Goal: Subscribe to service/newsletter

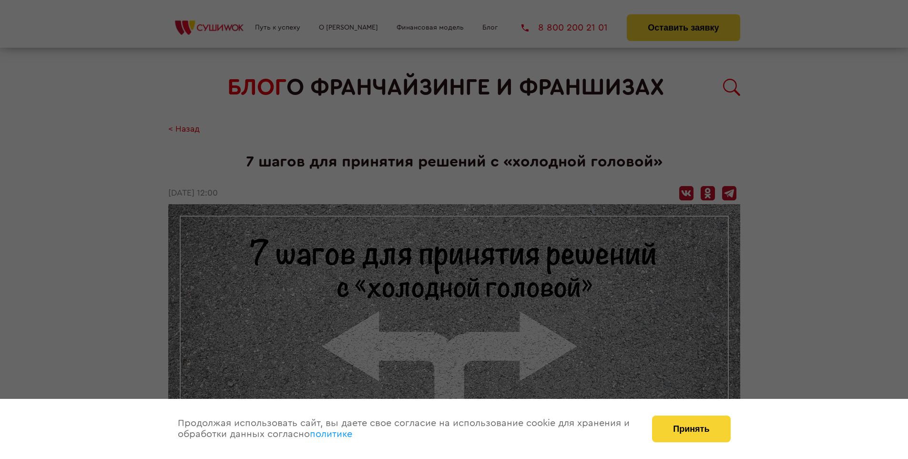
scroll to position [1019, 0]
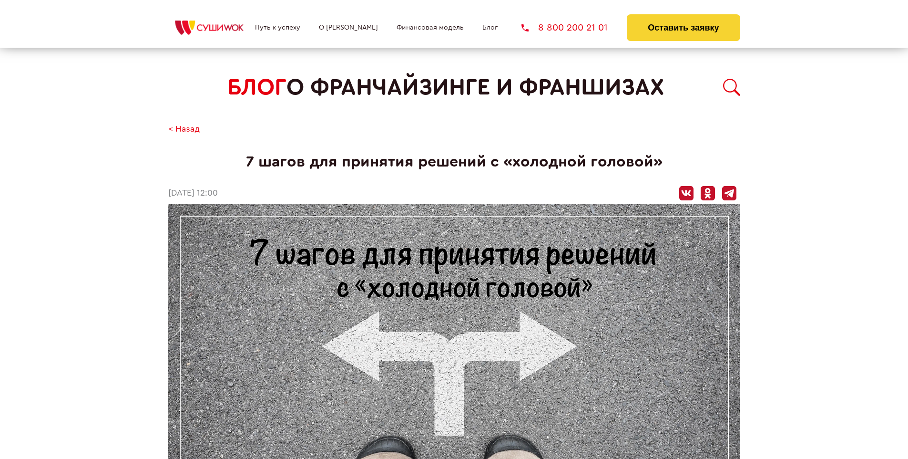
scroll to position [1019, 0]
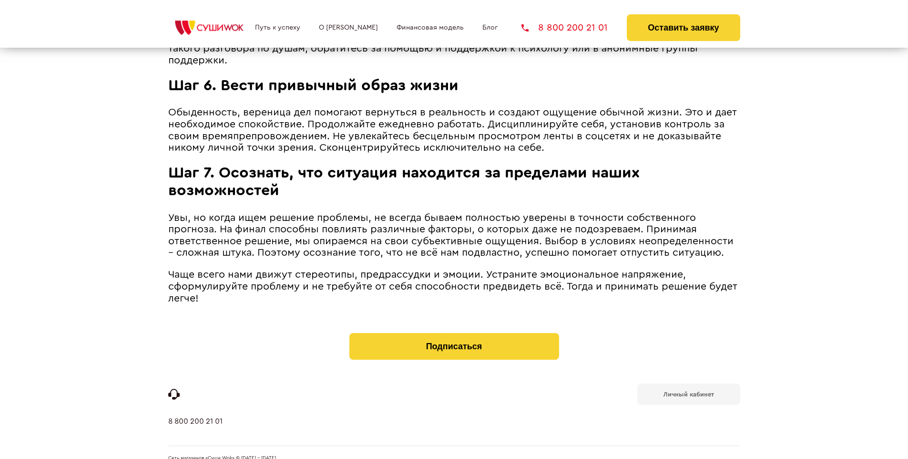
click at [689, 391] on b "Личный кабинет" at bounding box center [689, 394] width 51 height 6
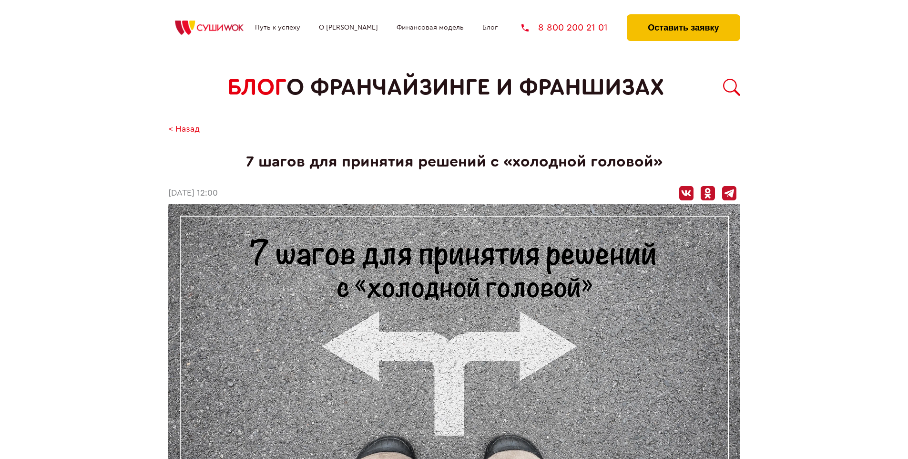
click at [683, 17] on button "Оставить заявку" at bounding box center [683, 27] width 113 height 27
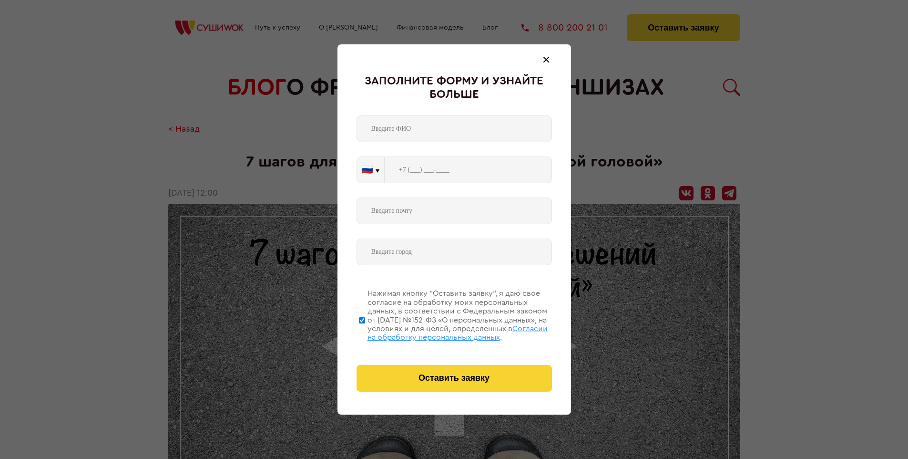
click at [442, 331] on span "Согласии на обработку персональных данных" at bounding box center [458, 333] width 180 height 16
click at [365, 331] on input "Нажимая кнопку “Оставить заявку”, я даю свое согласие на обработку моих персона…" at bounding box center [362, 320] width 6 height 76
checkbox input "false"
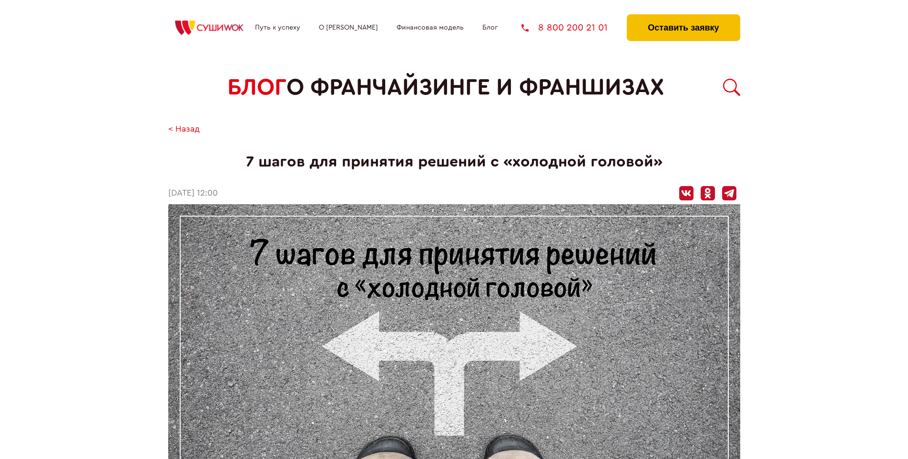
click at [683, 17] on button "Оставить заявку" at bounding box center [683, 27] width 113 height 27
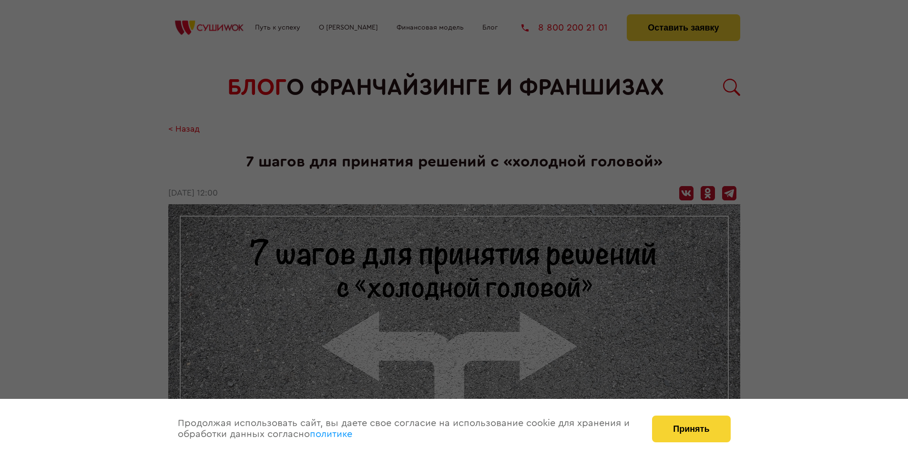
scroll to position [1019, 0]
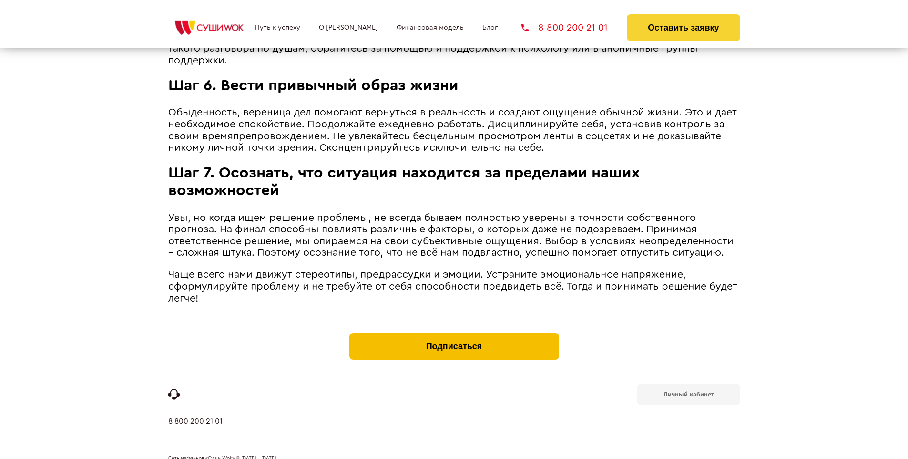
click at [454, 333] on button "Подписаться" at bounding box center [455, 346] width 210 height 27
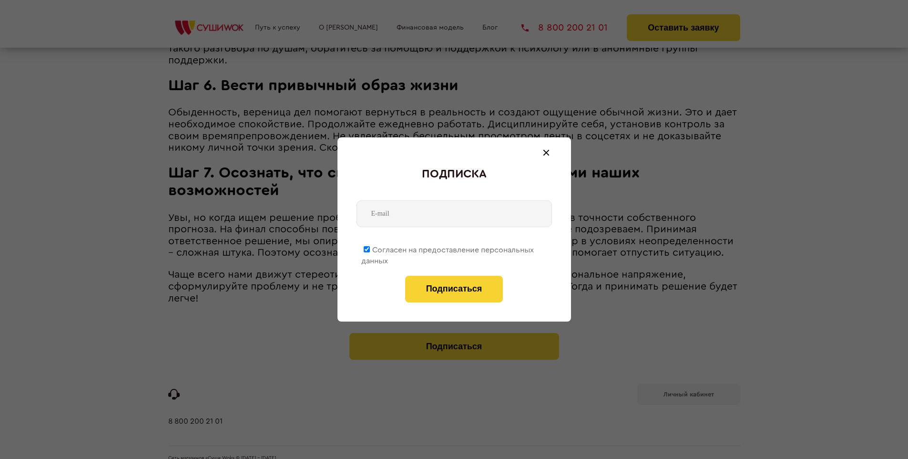
click at [448, 248] on span "Согласен на предоставление персональных данных" at bounding box center [447, 255] width 173 height 19
click at [370, 248] on input "Согласен на предоставление персональных данных" at bounding box center [367, 249] width 6 height 6
checkbox input "false"
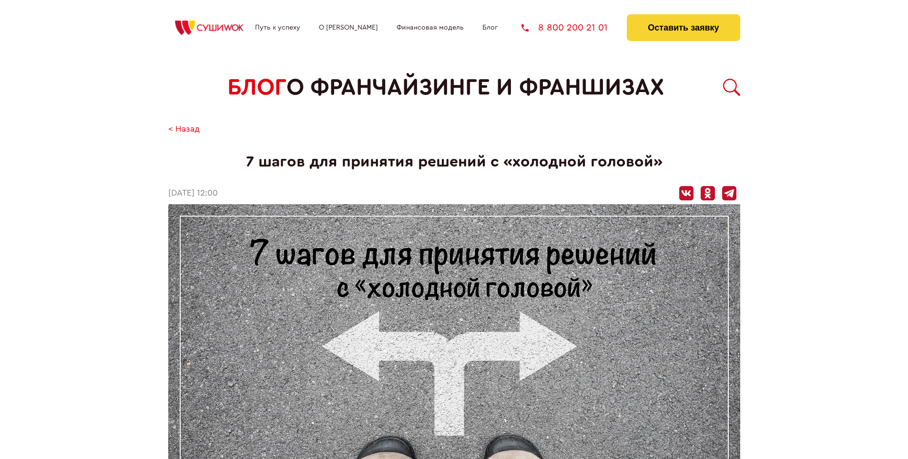
scroll to position [1019, 0]
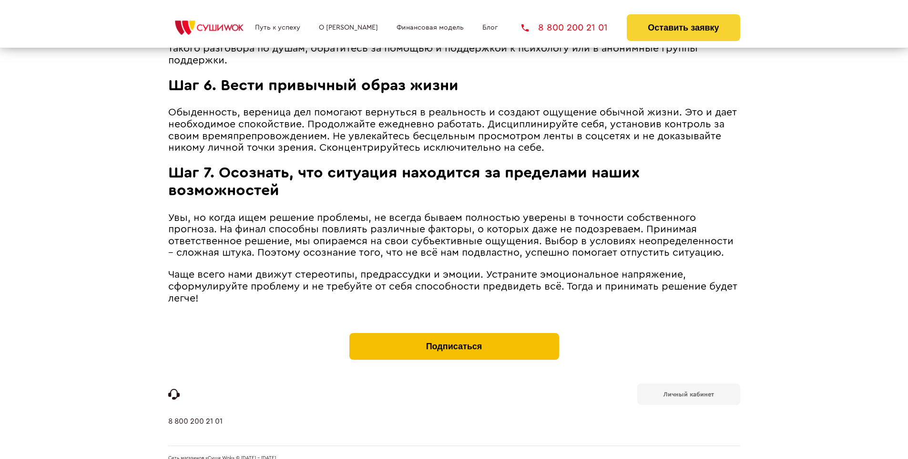
click at [454, 333] on button "Подписаться" at bounding box center [455, 346] width 210 height 27
